Goal: Task Accomplishment & Management: Manage account settings

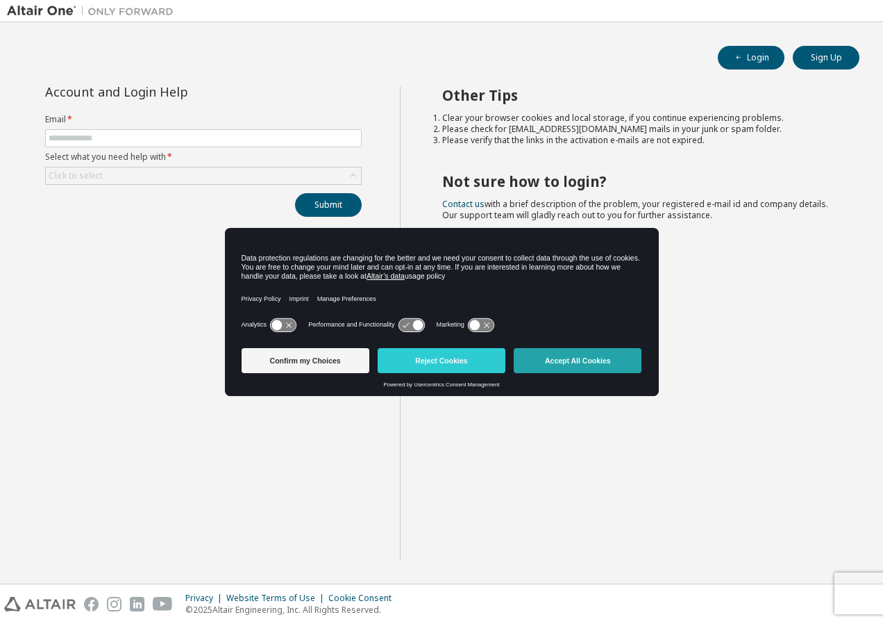
click at [581, 368] on button "Accept All Cookies" at bounding box center [578, 360] width 128 height 25
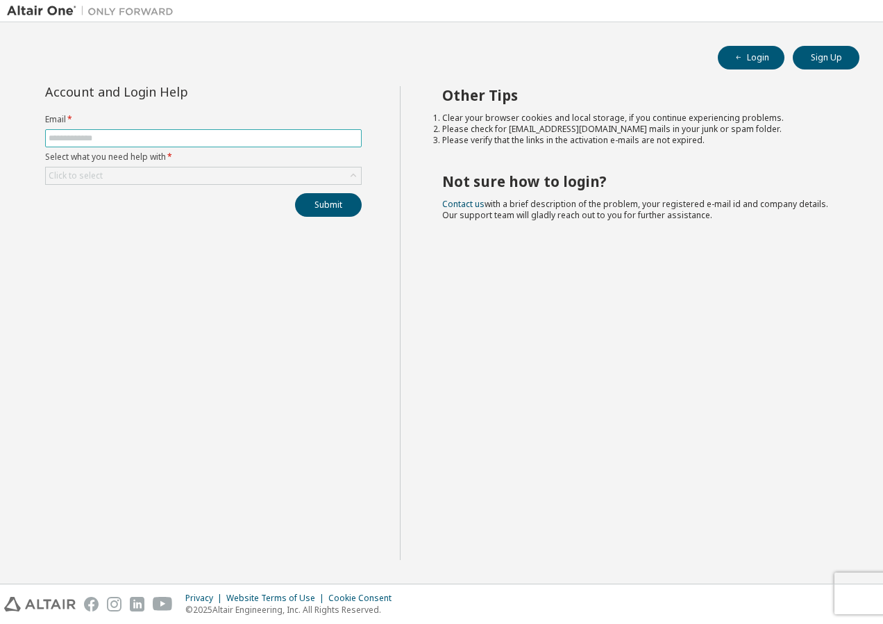
click at [153, 140] on input "text" at bounding box center [204, 138] width 310 height 11
type input "**********"
click at [186, 180] on div "Click to select" at bounding box center [203, 175] width 315 height 17
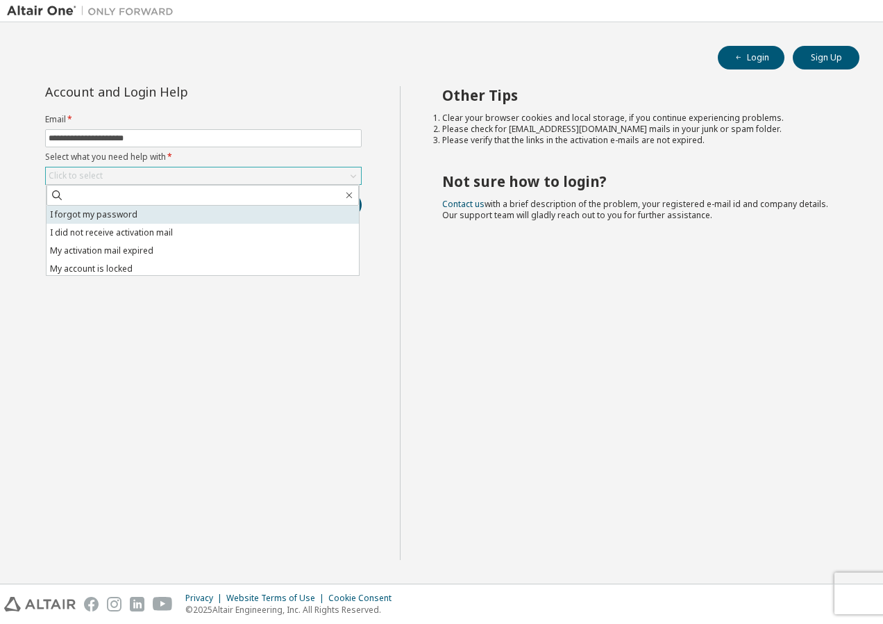
click at [147, 208] on li "I forgot my password" at bounding box center [203, 215] width 313 height 18
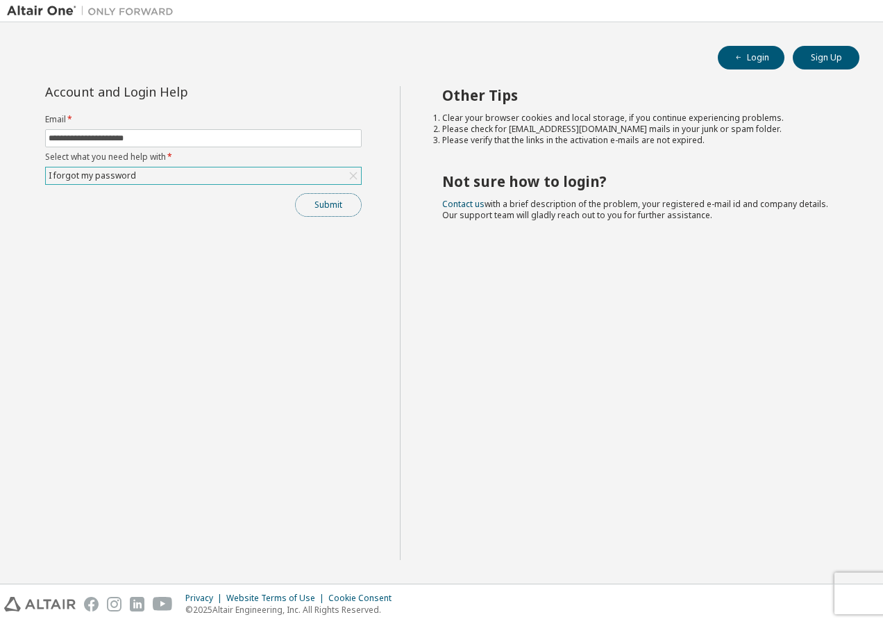
click at [342, 203] on button "Submit" at bounding box center [328, 205] width 67 height 24
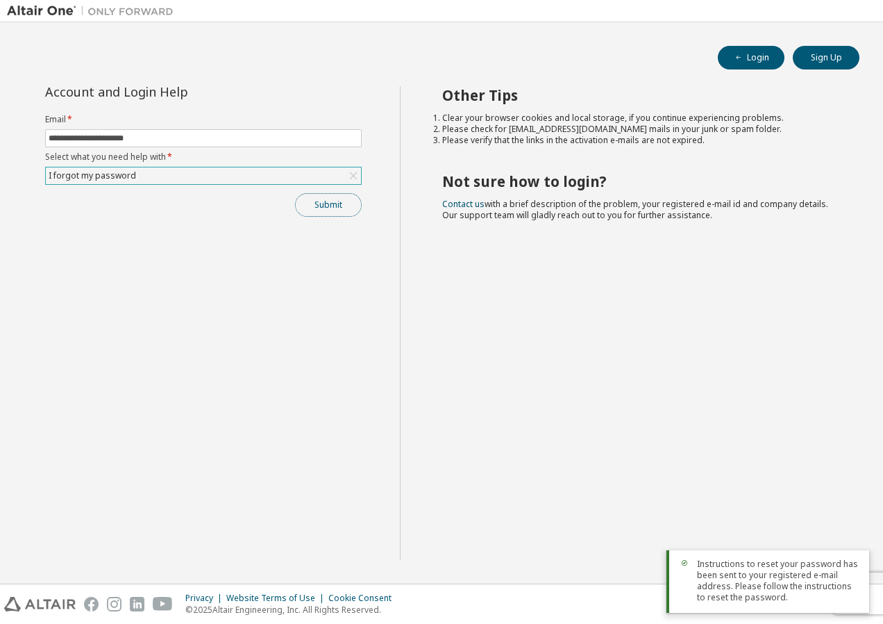
click at [322, 210] on button "Submit" at bounding box center [328, 205] width 67 height 24
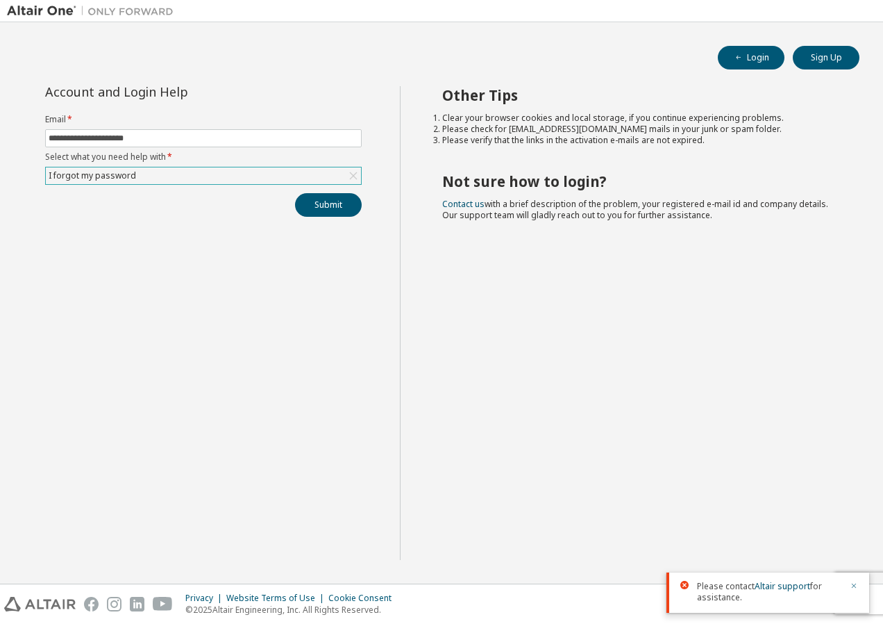
click at [856, 584] on icon "button" at bounding box center [854, 585] width 5 height 5
